Goal: Register for event/course

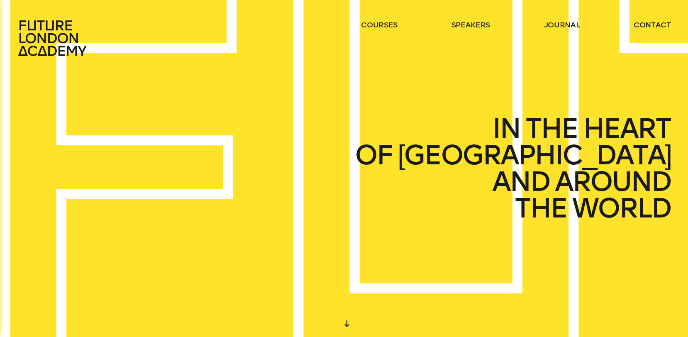
click at [51, 50] on icon at bounding box center [53, 38] width 73 height 37
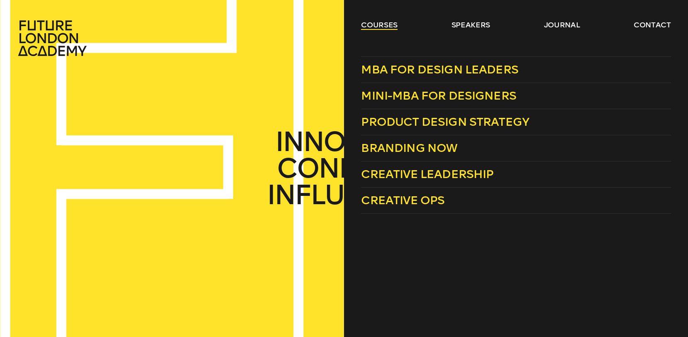
click at [375, 25] on link "courses" at bounding box center [379, 25] width 37 height 10
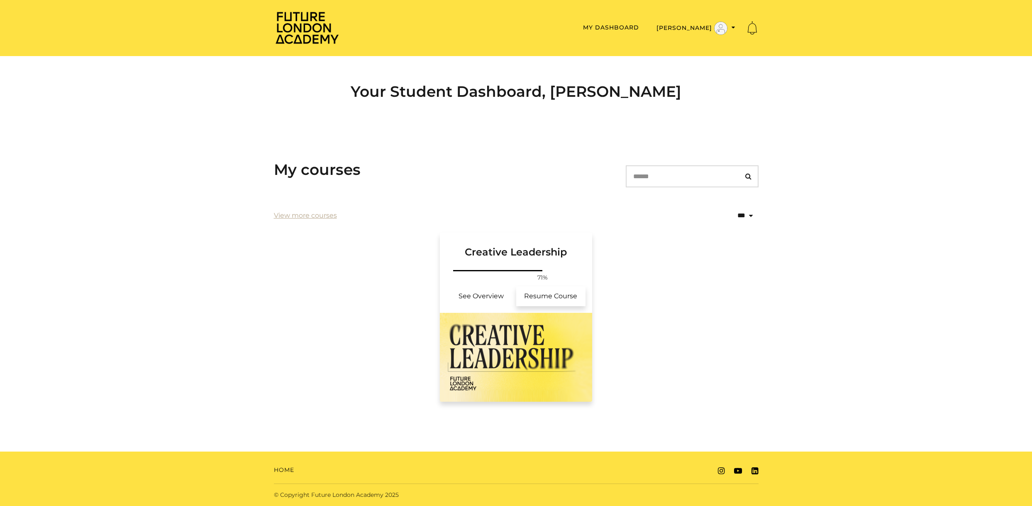
click at [527, 301] on link "Resume Course" at bounding box center [551, 296] width 70 height 20
click at [548, 246] on h3 "Creative Leadership" at bounding box center [516, 246] width 133 height 26
